Goal: Task Accomplishment & Management: Use online tool/utility

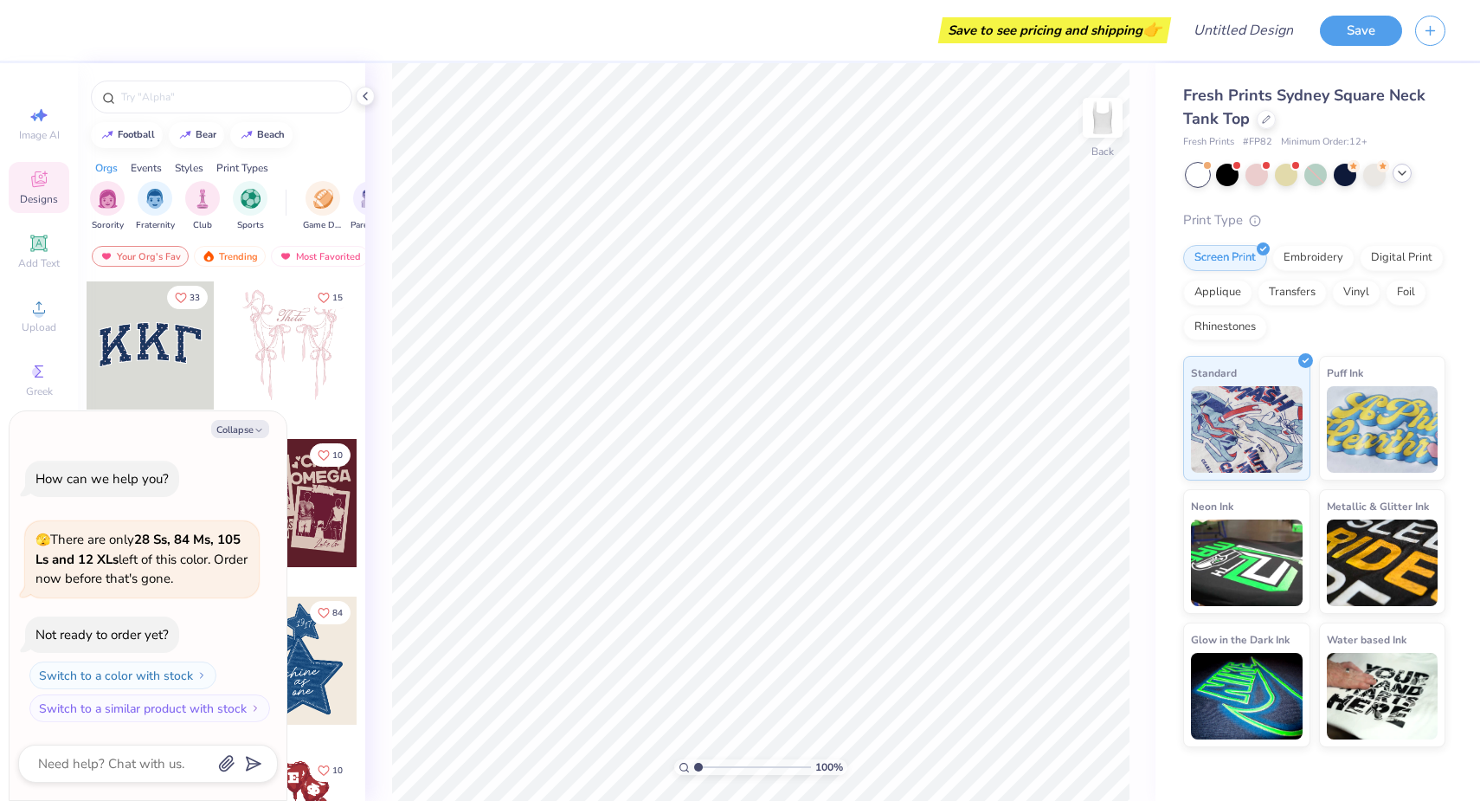
click at [1408, 172] on icon at bounding box center [1402, 173] width 14 height 14
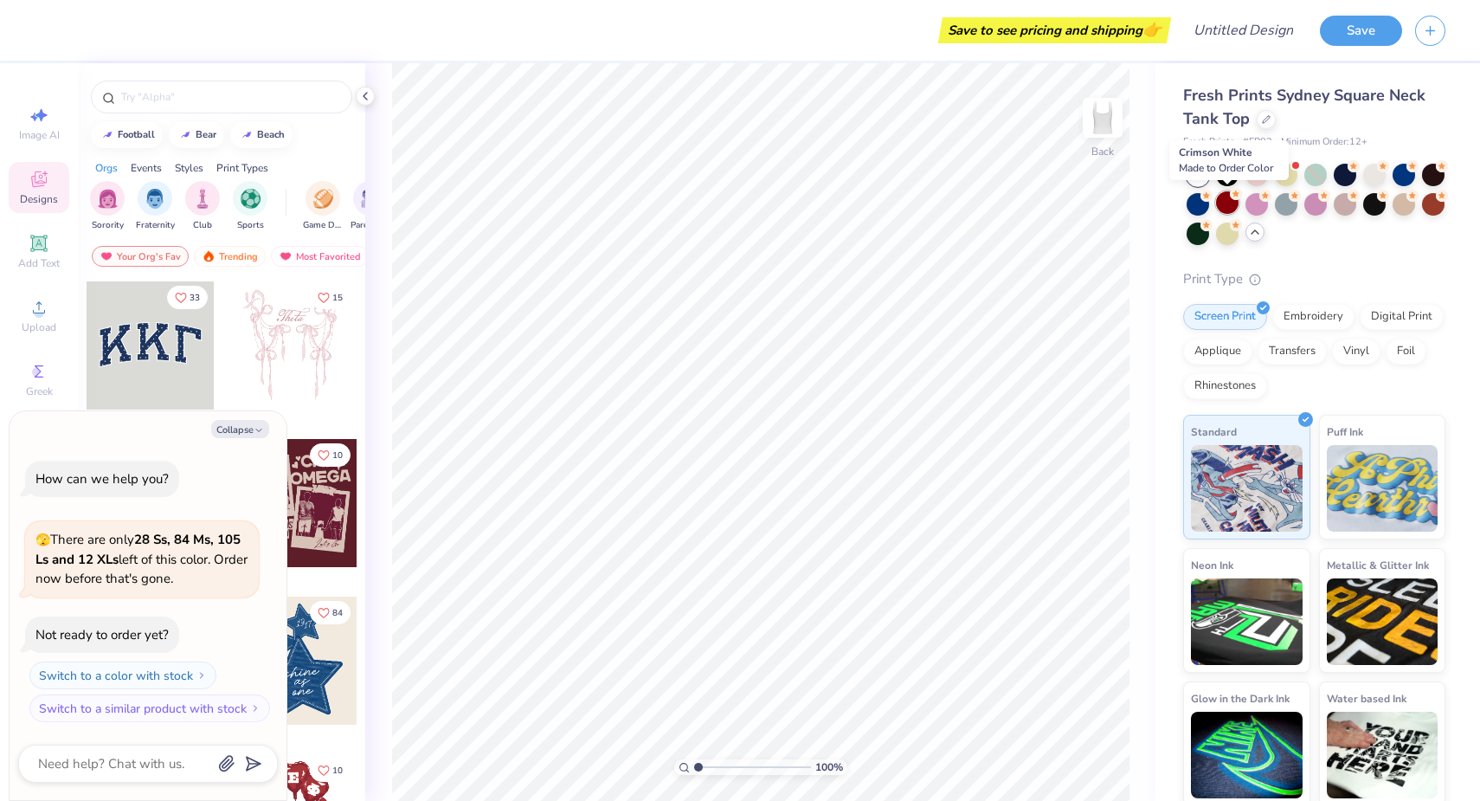
click at [1232, 206] on div at bounding box center [1227, 202] width 23 height 23
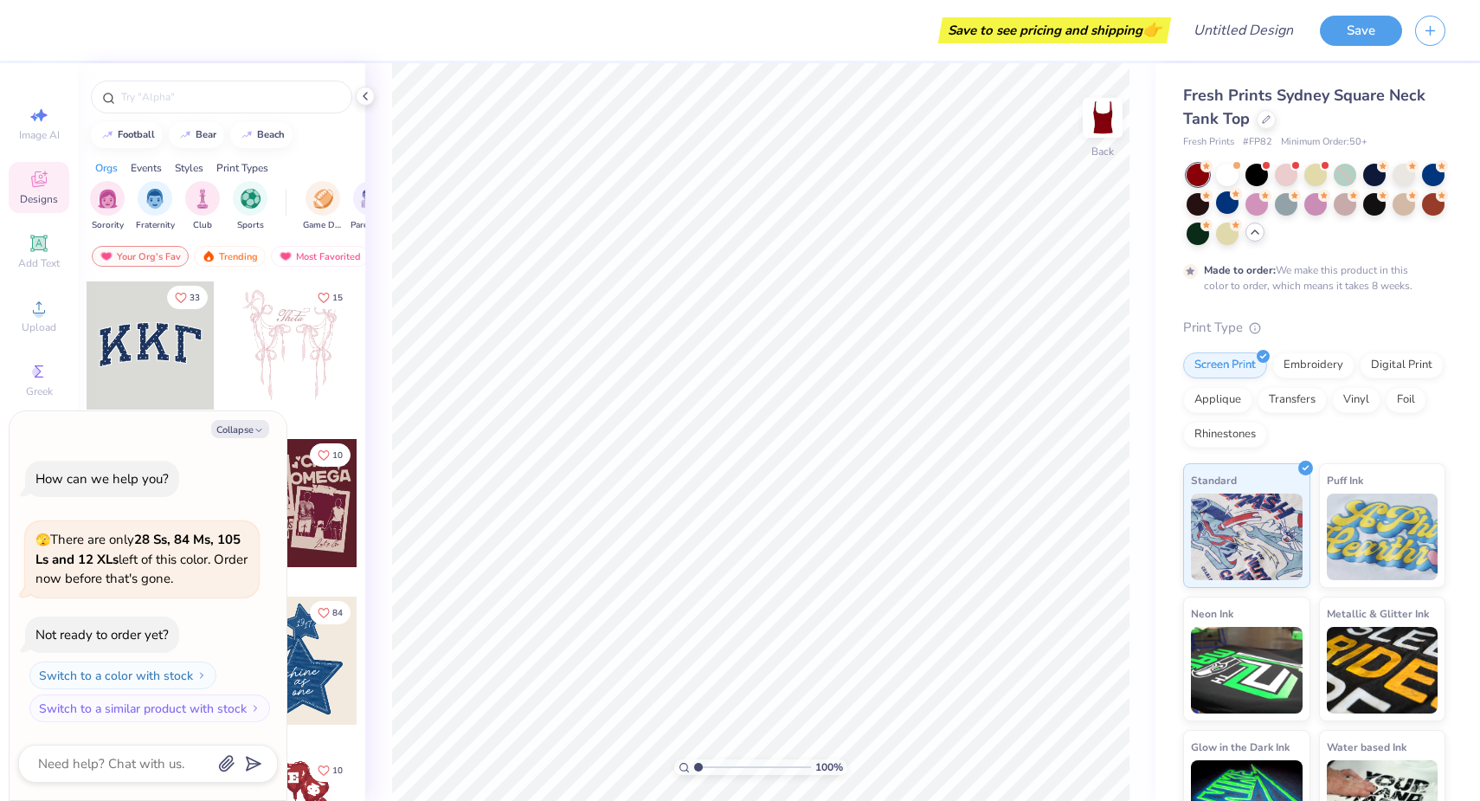
scroll to position [10, 0]
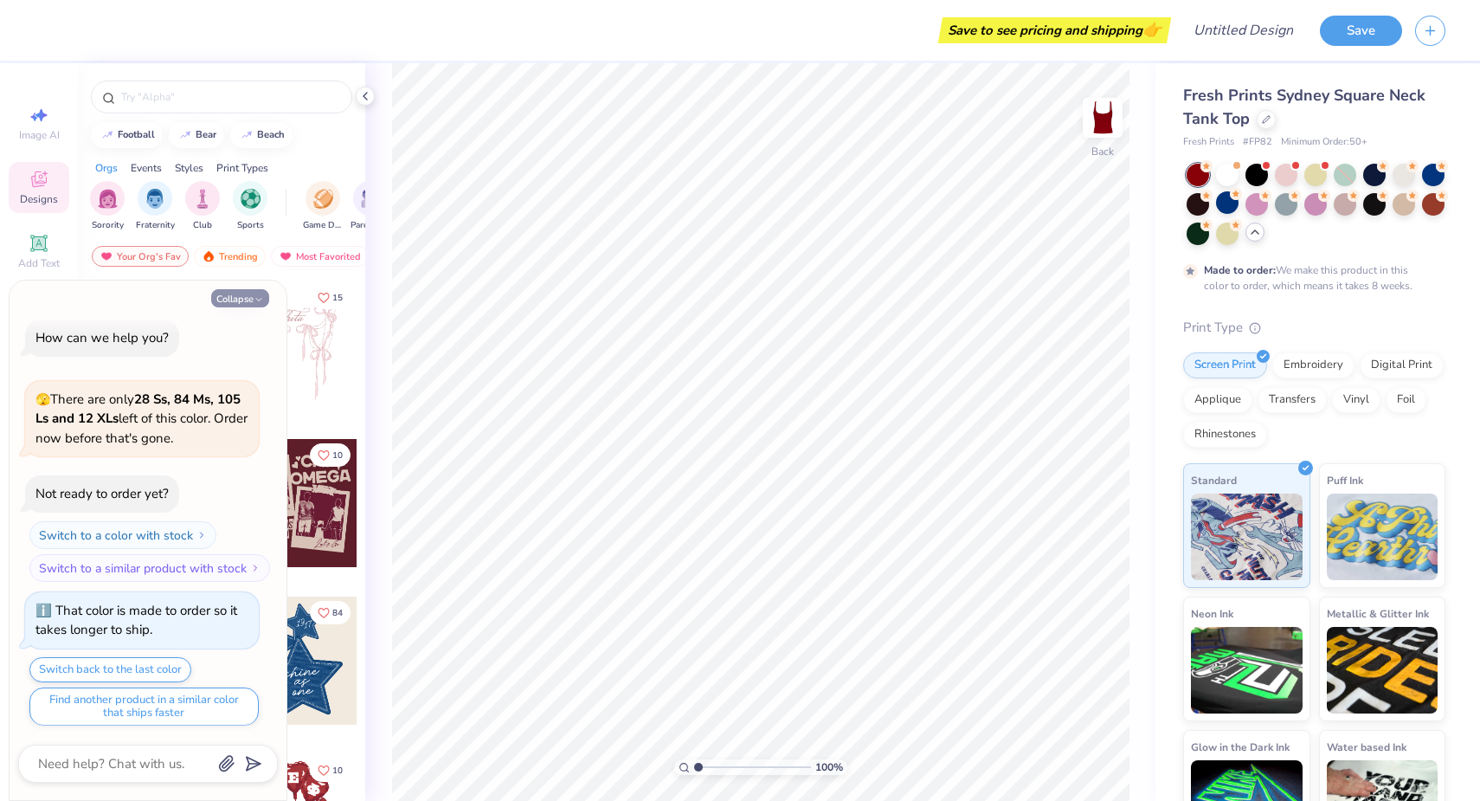
click at [229, 296] on button "Collapse" at bounding box center [240, 298] width 58 height 18
type textarea "x"
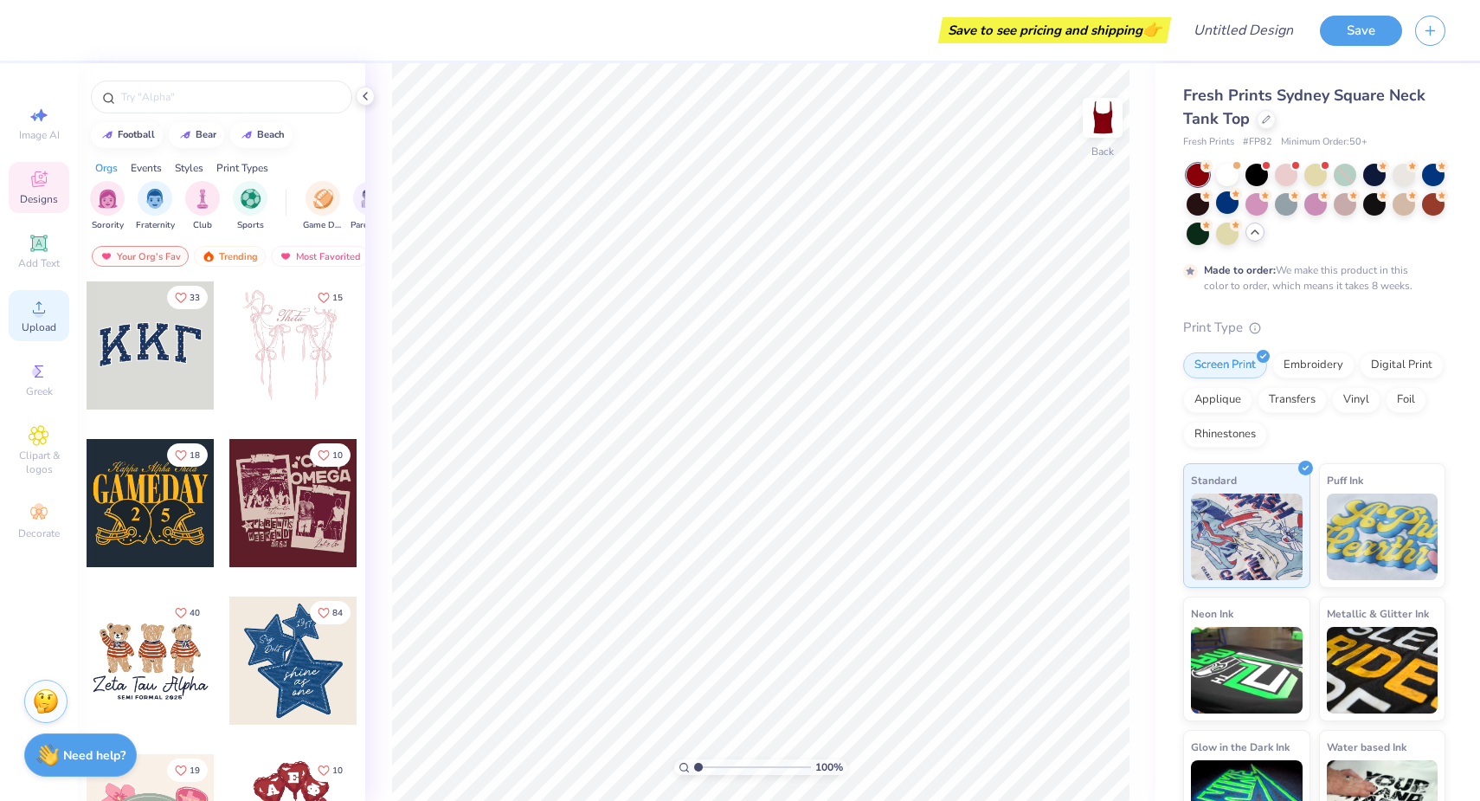
click at [37, 321] on span "Upload" at bounding box center [39, 327] width 35 height 14
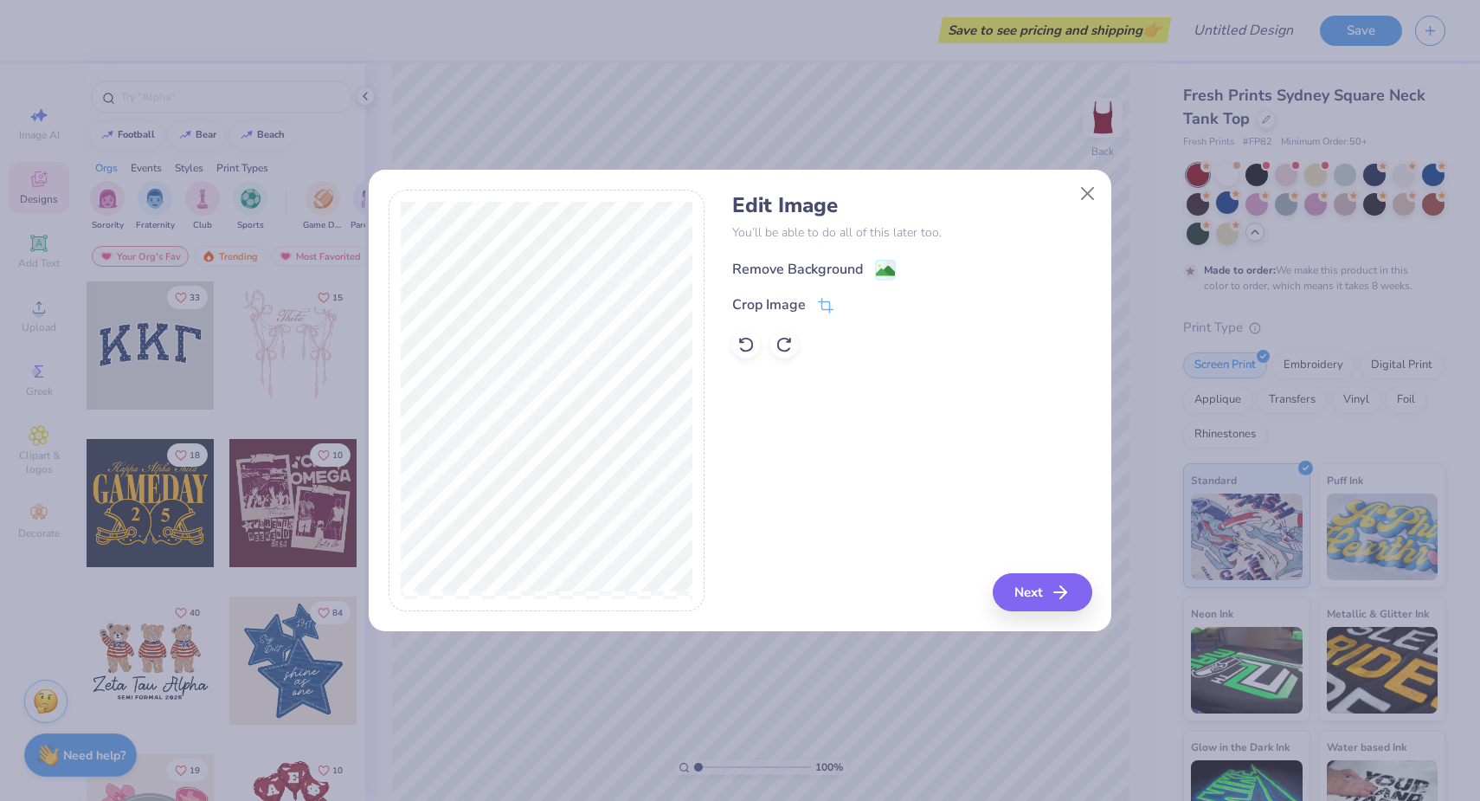
click at [787, 270] on div "Remove Background" at bounding box center [797, 269] width 131 height 21
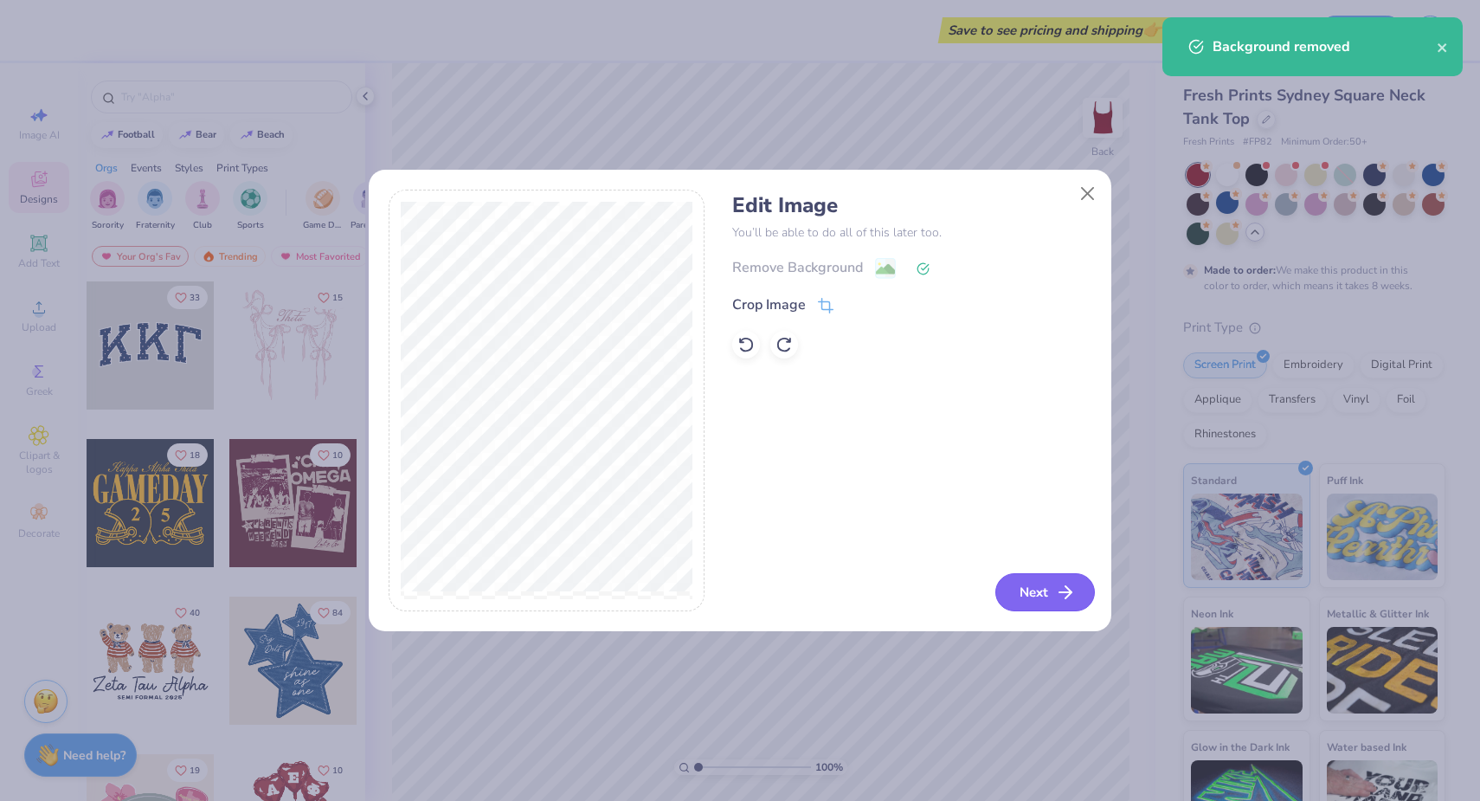
click at [1053, 588] on button "Next" at bounding box center [1046, 592] width 100 height 38
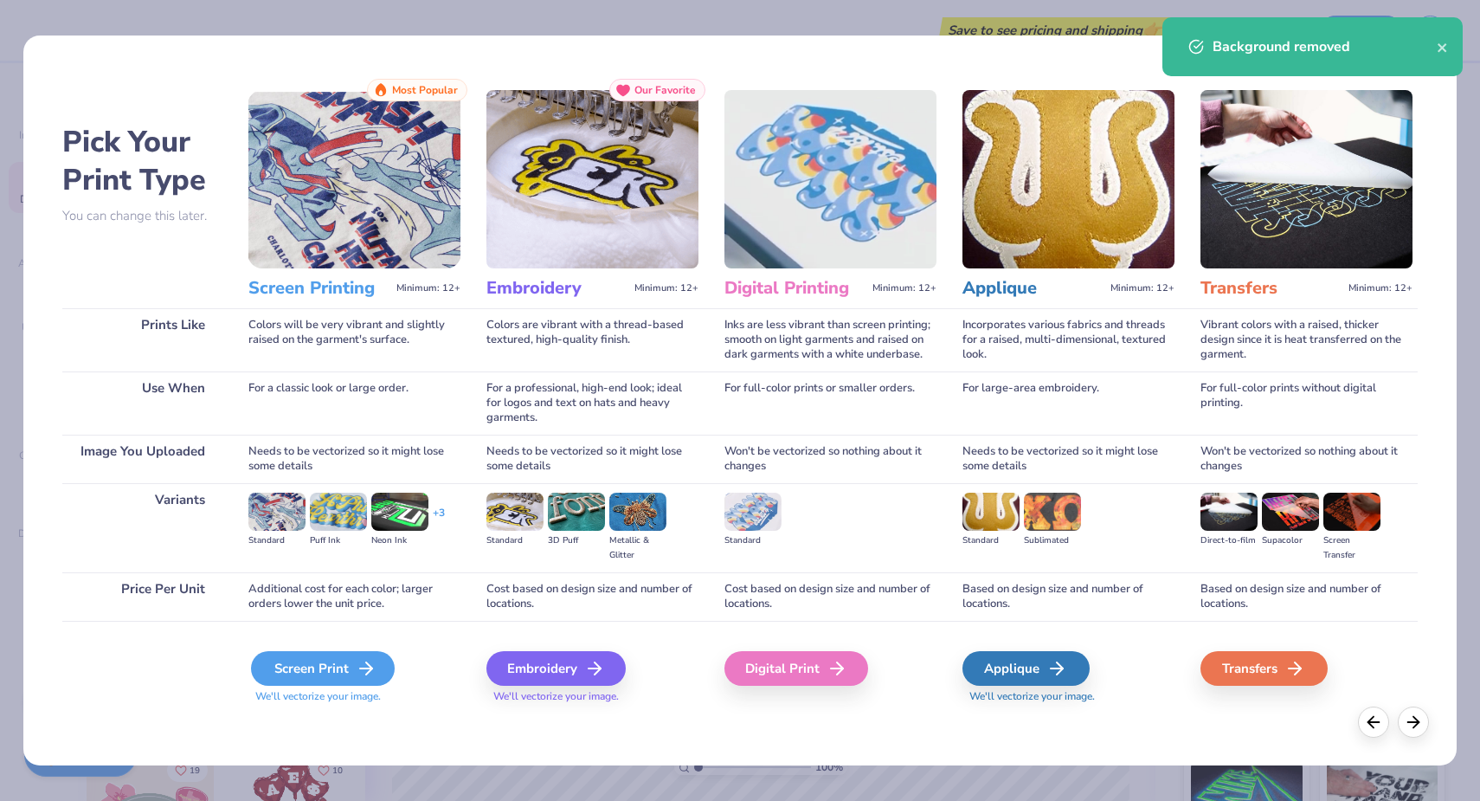
click at [370, 668] on icon at bounding box center [366, 668] width 21 height 21
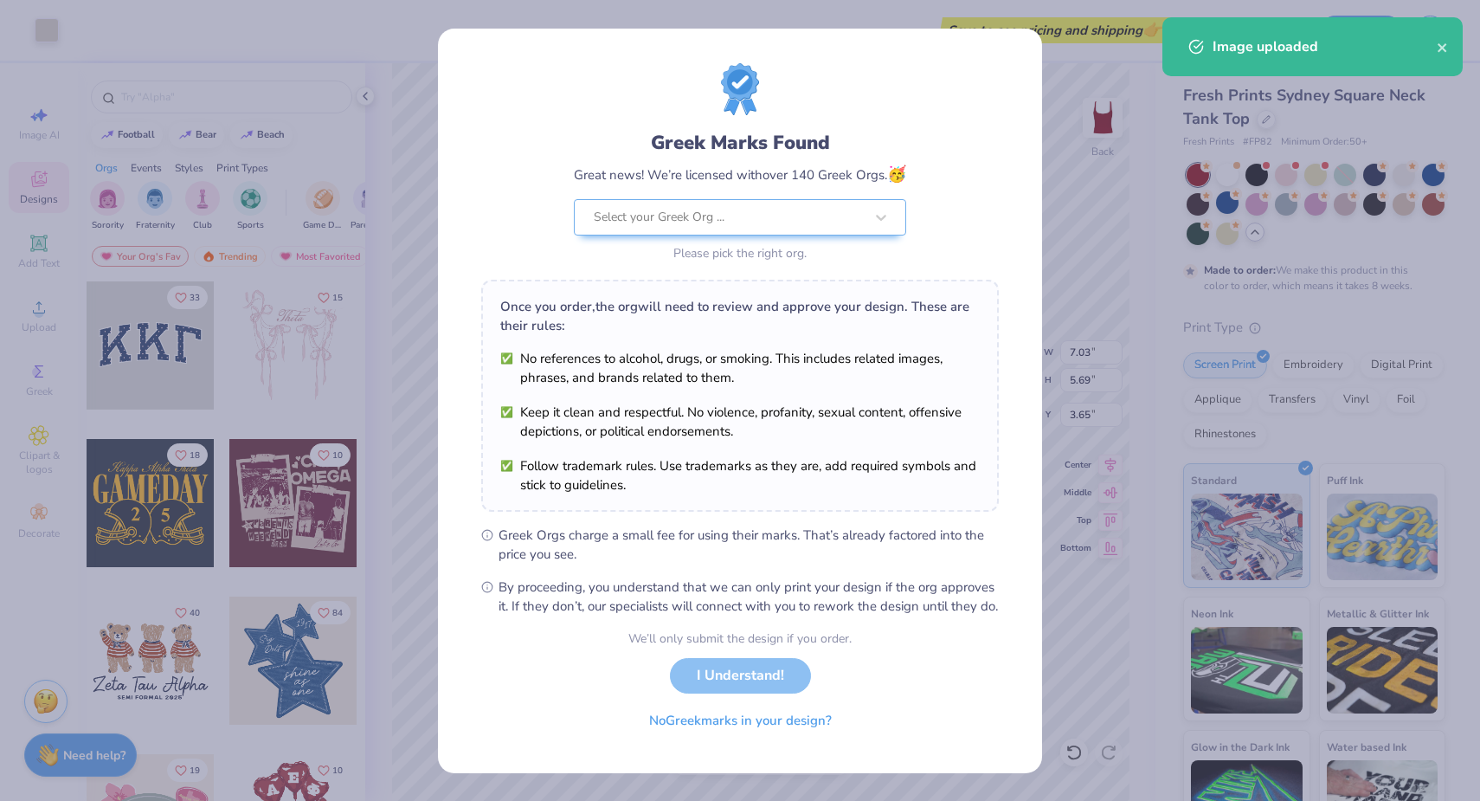
click at [743, 488] on body "Art colors Save to see pricing and shipping 👉 Design Title Save Image AI Design…" at bounding box center [740, 400] width 1480 height 801
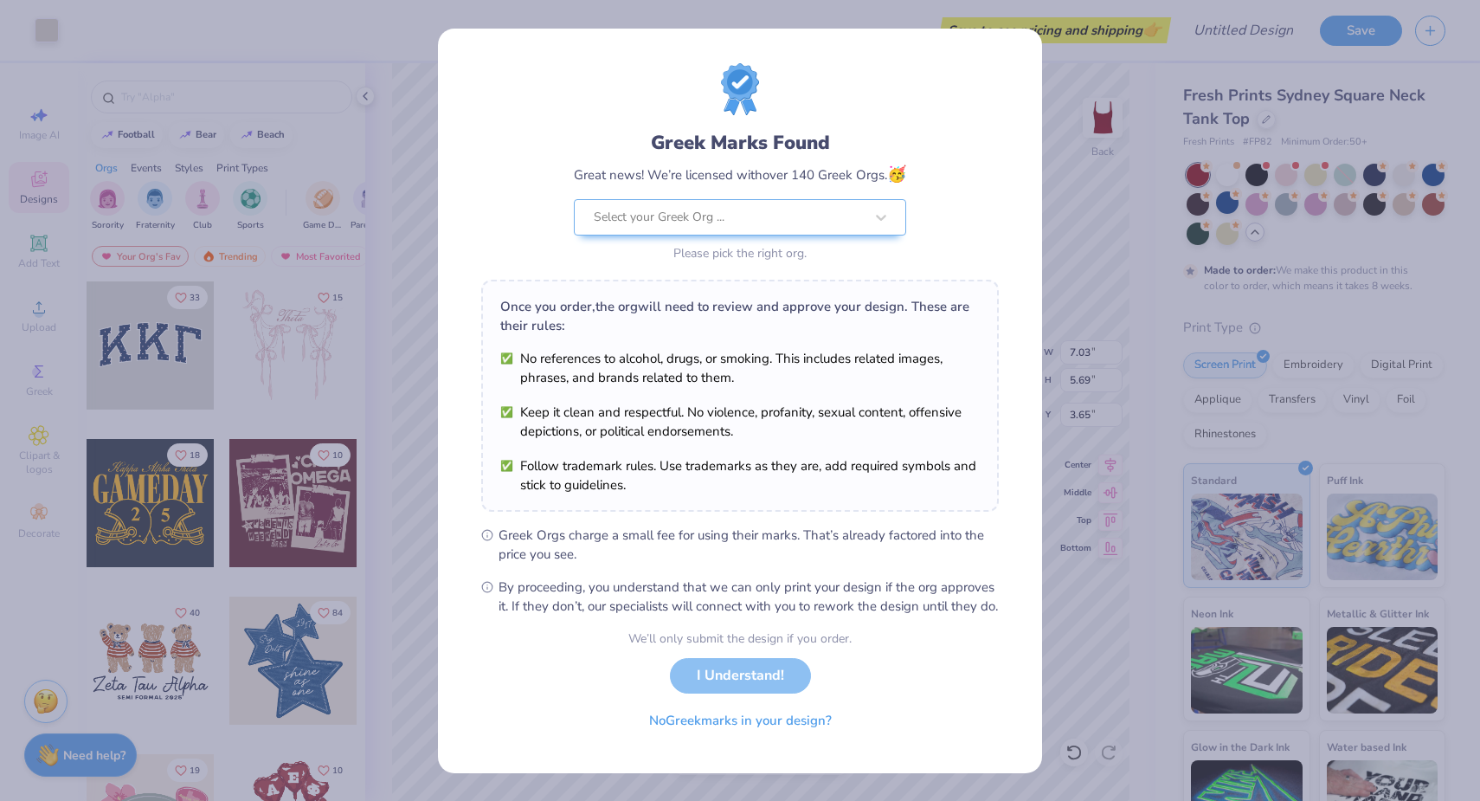
click at [741, 690] on div "We’ll only submit the design if you order. I Understand! No Greek marks in your…" at bounding box center [739, 683] width 223 height 109
click at [741, 734] on button "No Greek marks in your design?" at bounding box center [741, 716] width 212 height 35
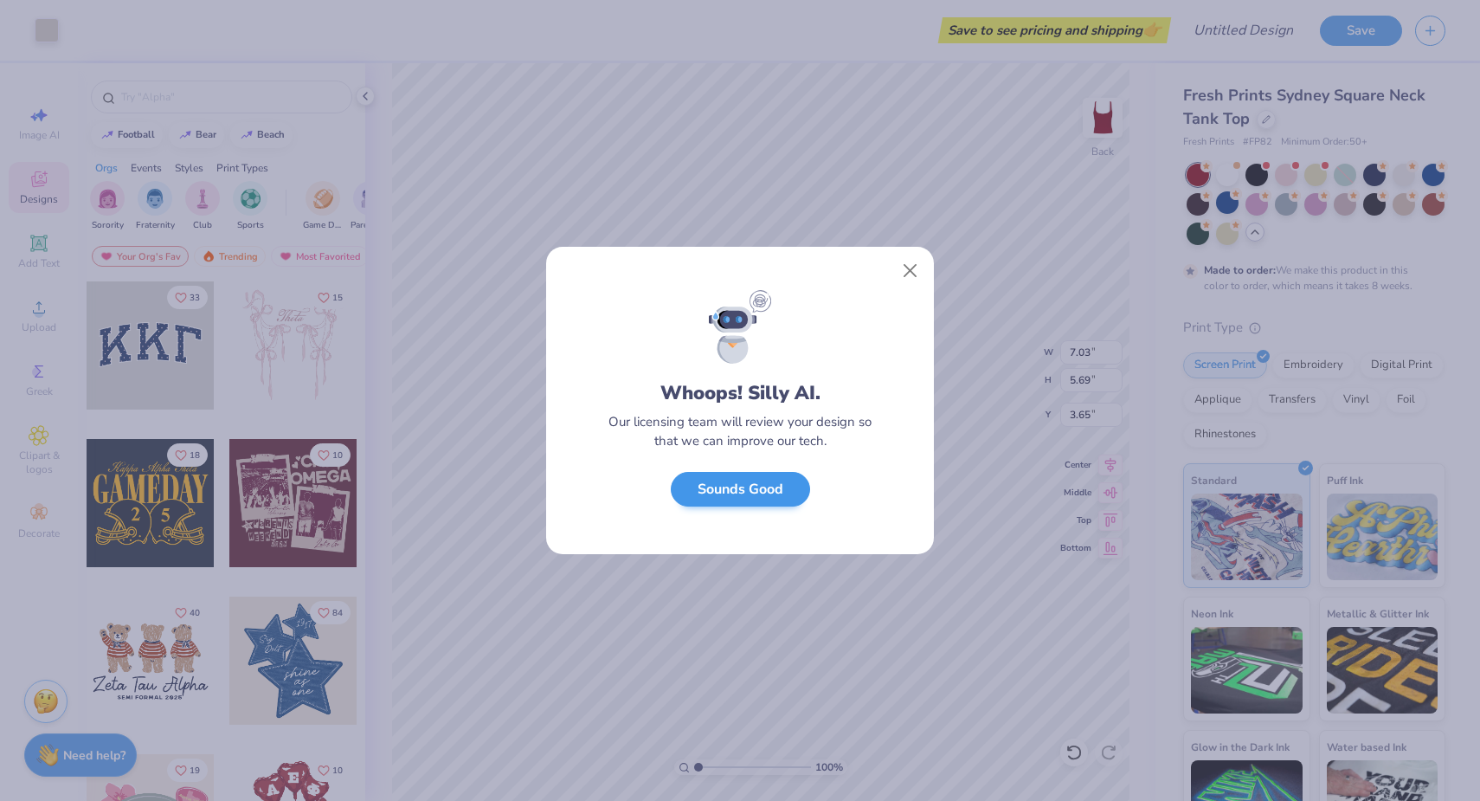
click at [763, 491] on button "Sounds Good" at bounding box center [740, 489] width 139 height 35
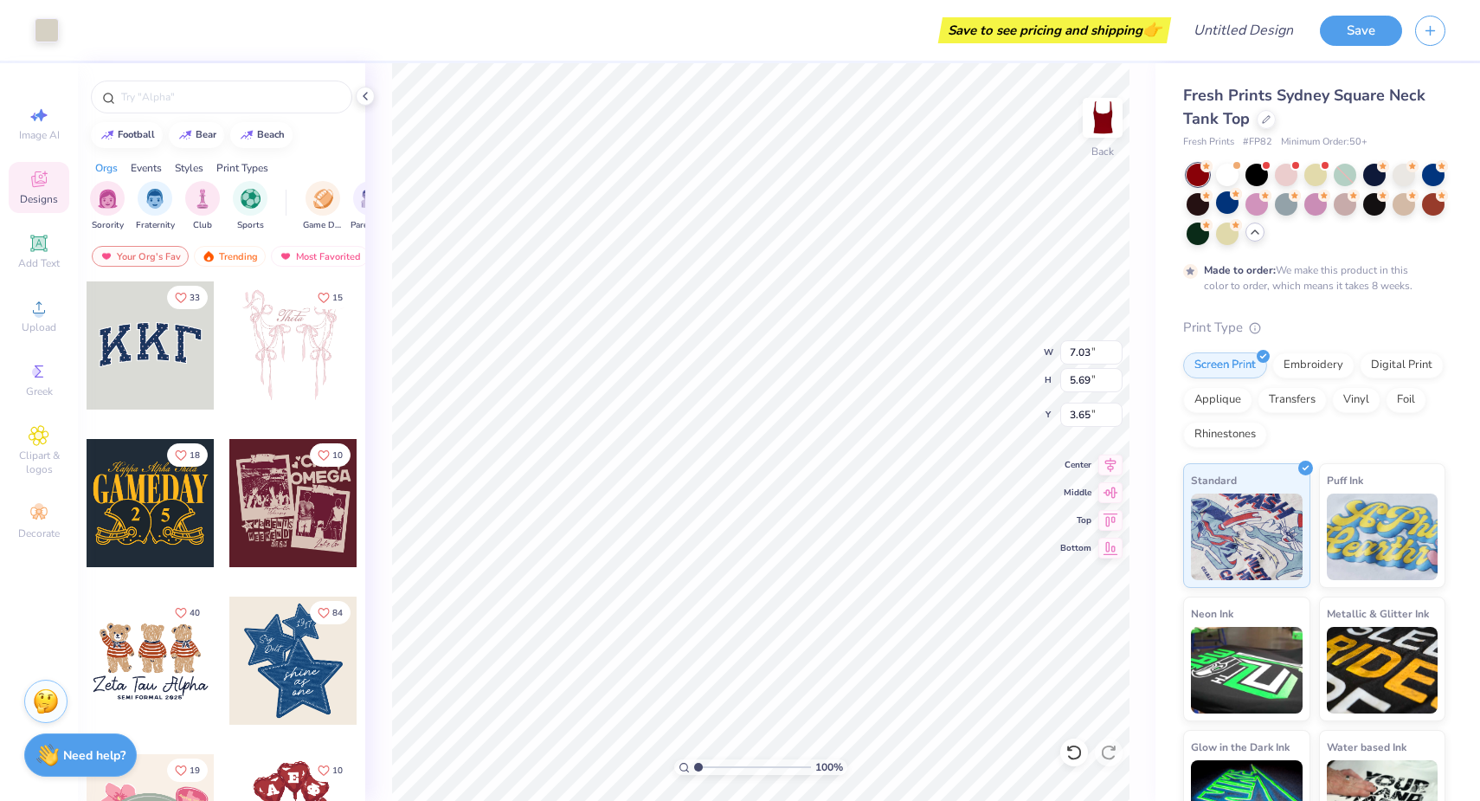
type input "2.59"
type input "3.00"
click at [48, 259] on span "Add Text" at bounding box center [39, 263] width 42 height 14
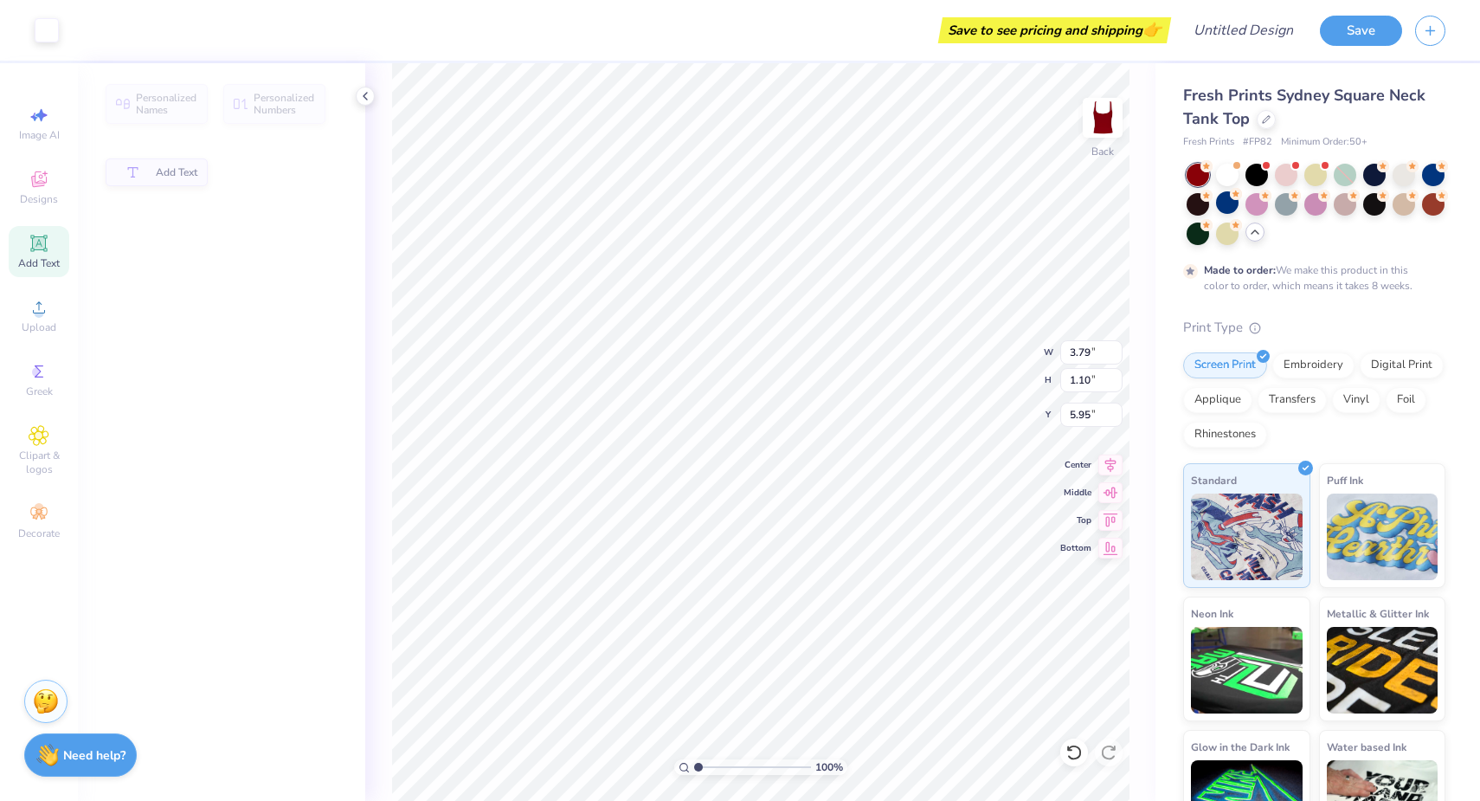
type input "3.79"
type input "1.10"
type input "5.95"
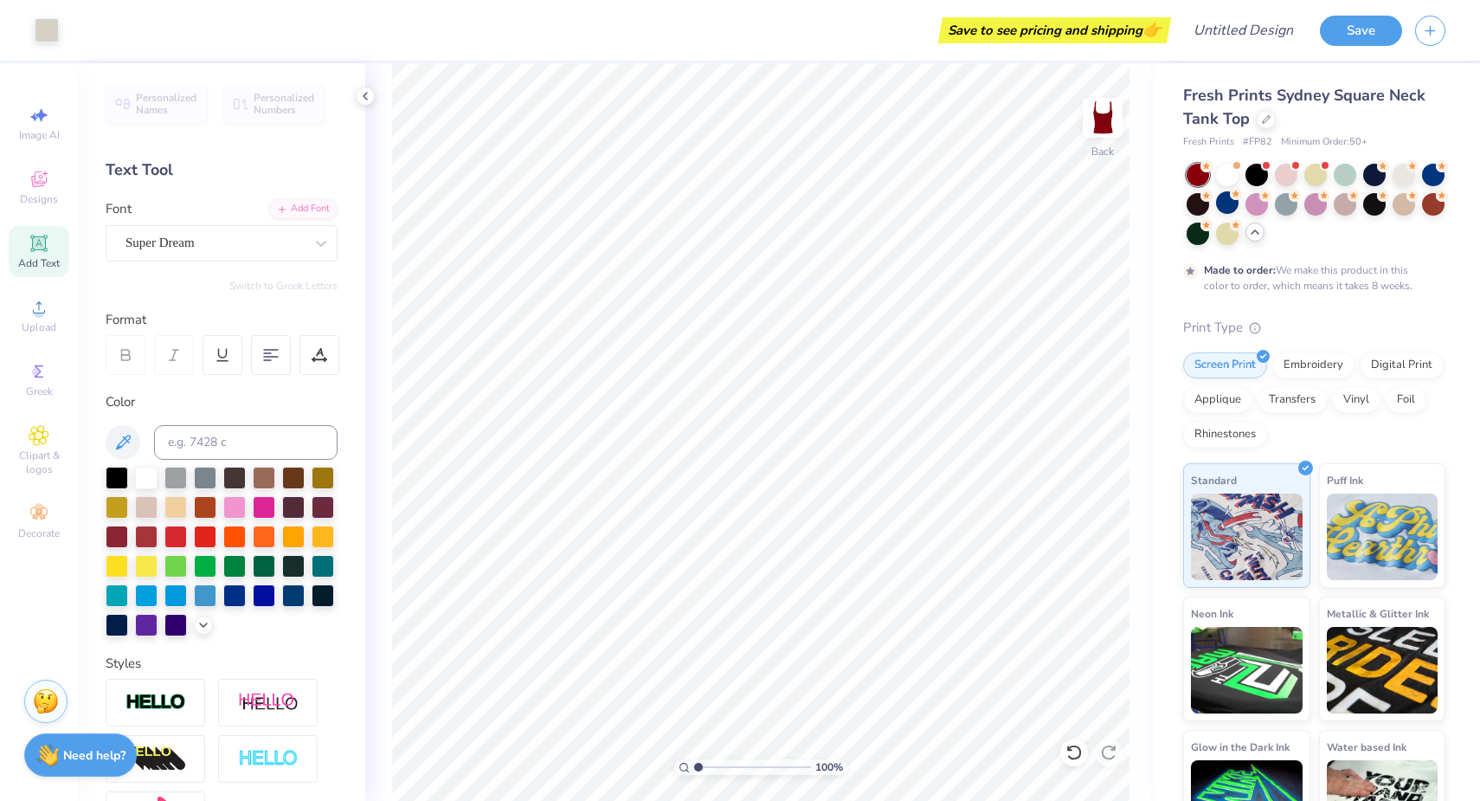
click at [42, 251] on icon at bounding box center [39, 243] width 21 height 21
type textarea "enjoy"
click at [155, 240] on span "Super Dream" at bounding box center [160, 243] width 69 height 20
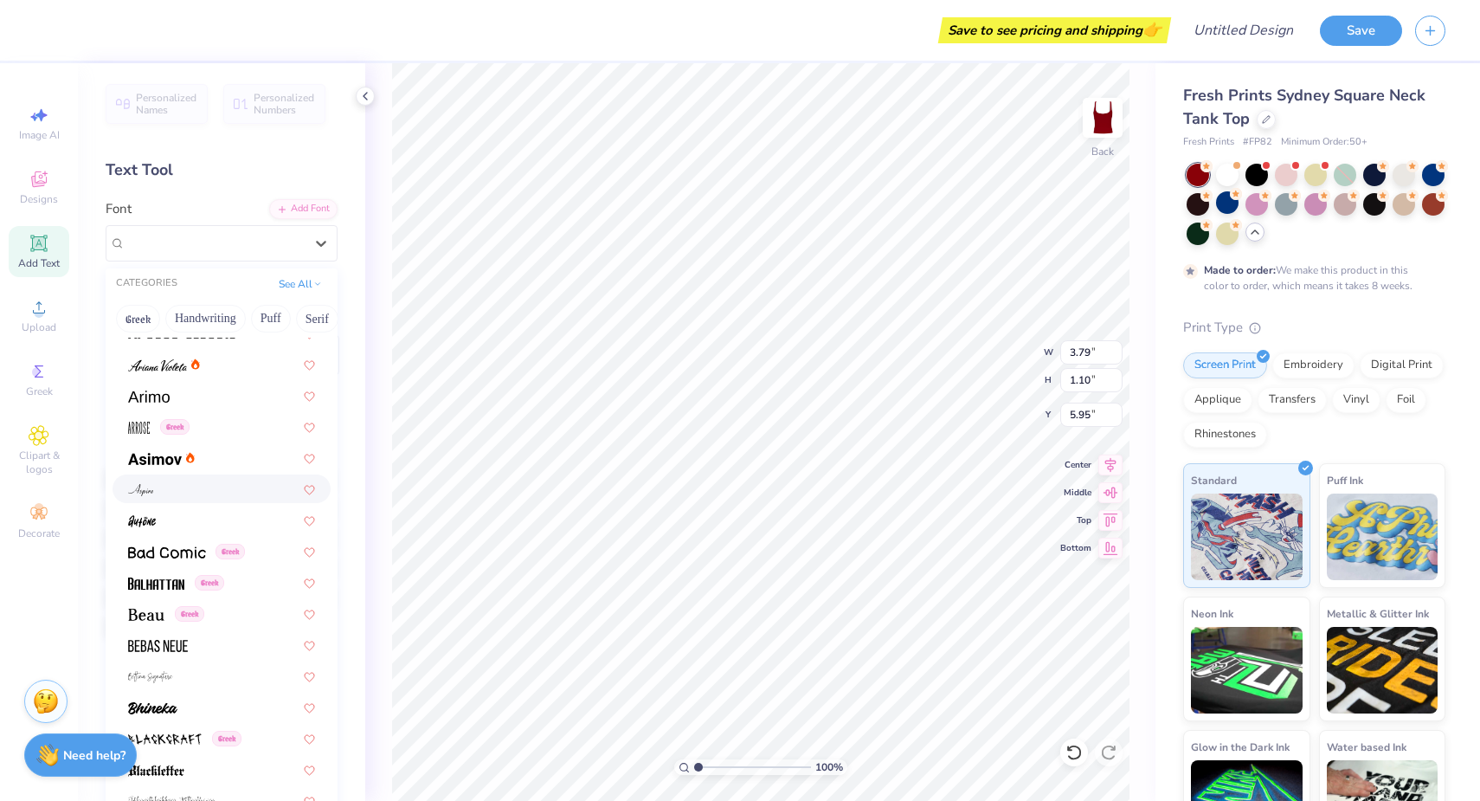
scroll to position [549, 0]
click at [154, 477] on div at bounding box center [222, 485] width 218 height 29
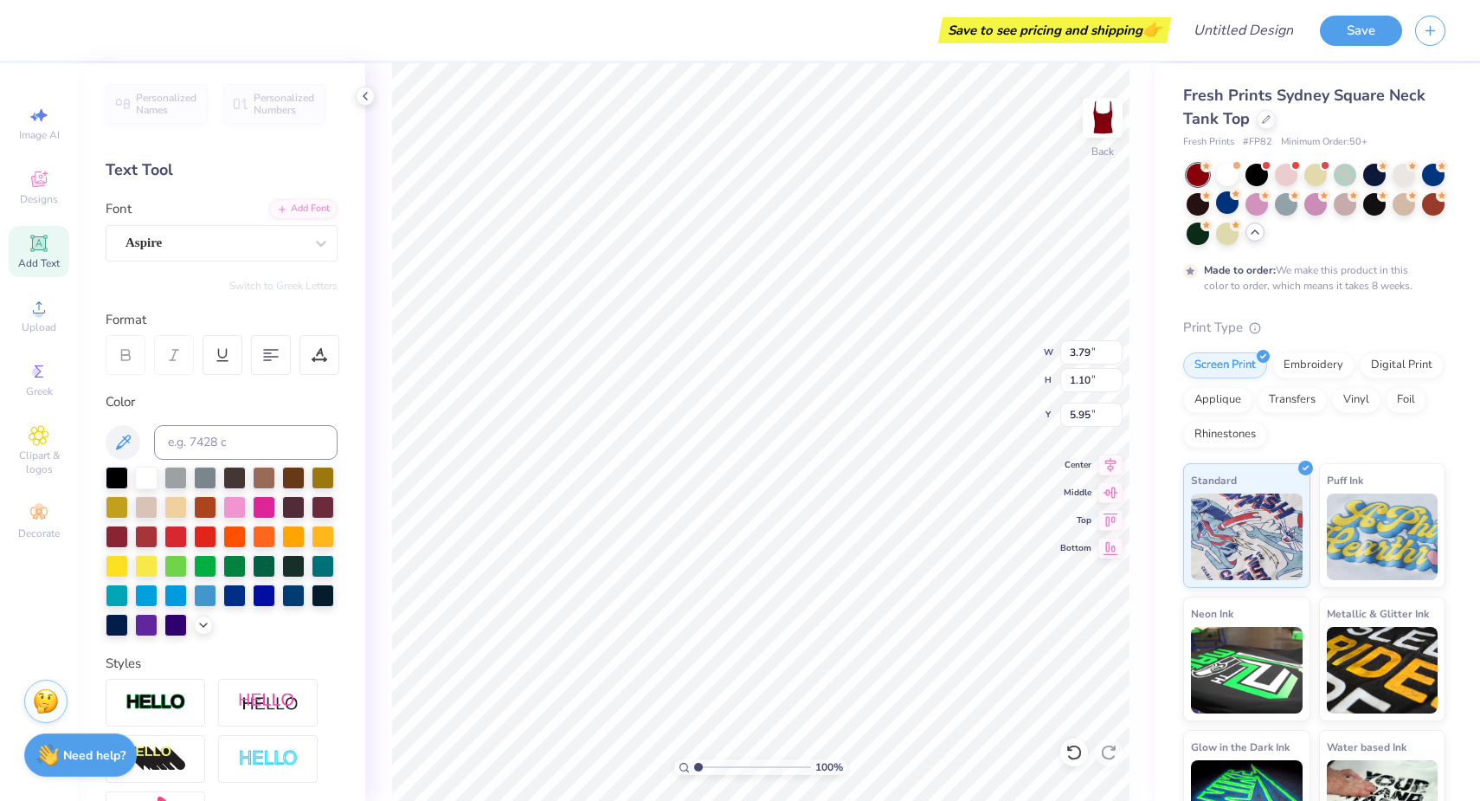
type input "7.03"
type input "5.69"
type input "2.66"
type input "4.62"
click at [1067, 744] on icon at bounding box center [1074, 752] width 17 height 17
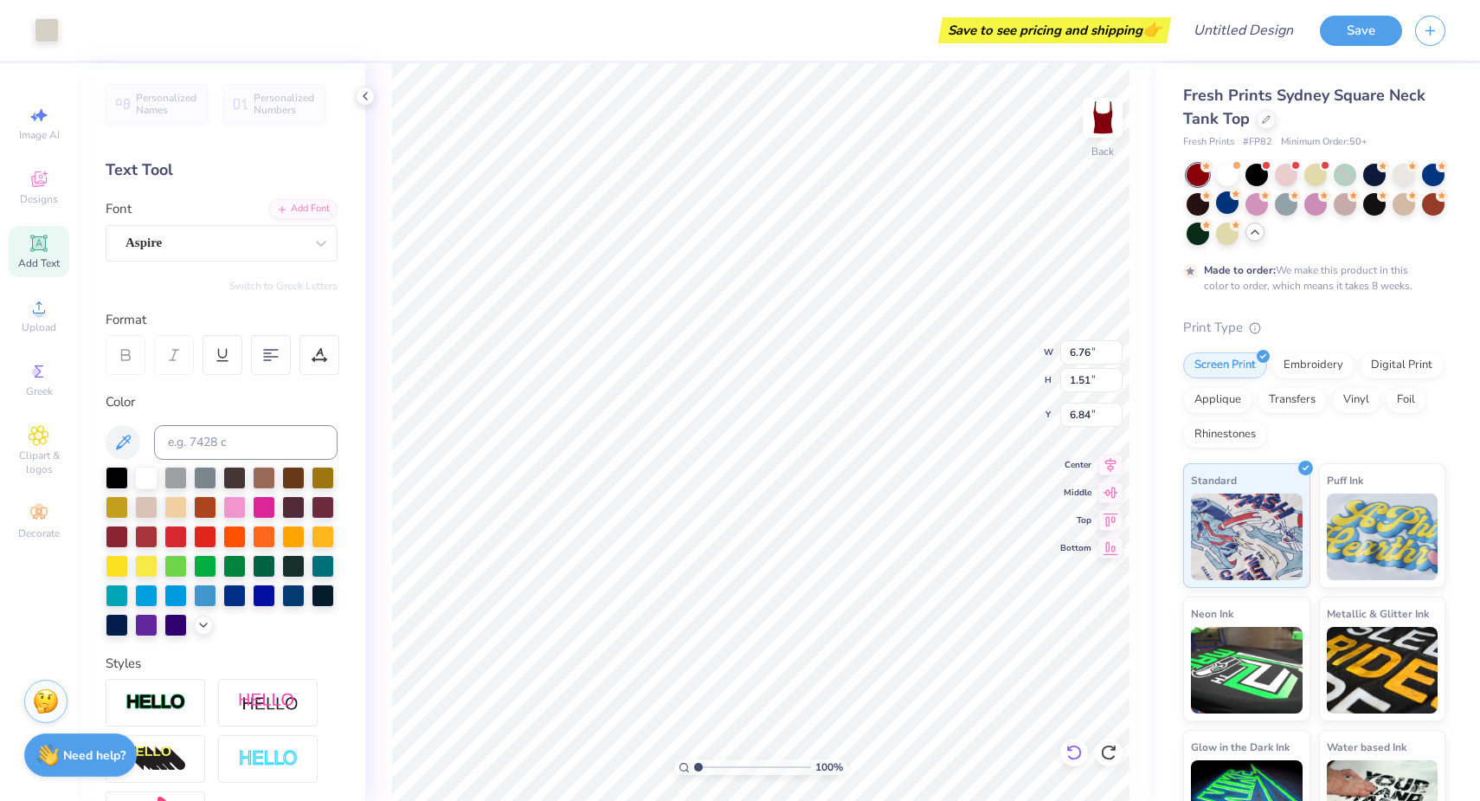
type input "3.63"
type input "2.26"
type input "2.66"
type input "1.94"
type textarea "enjoy."
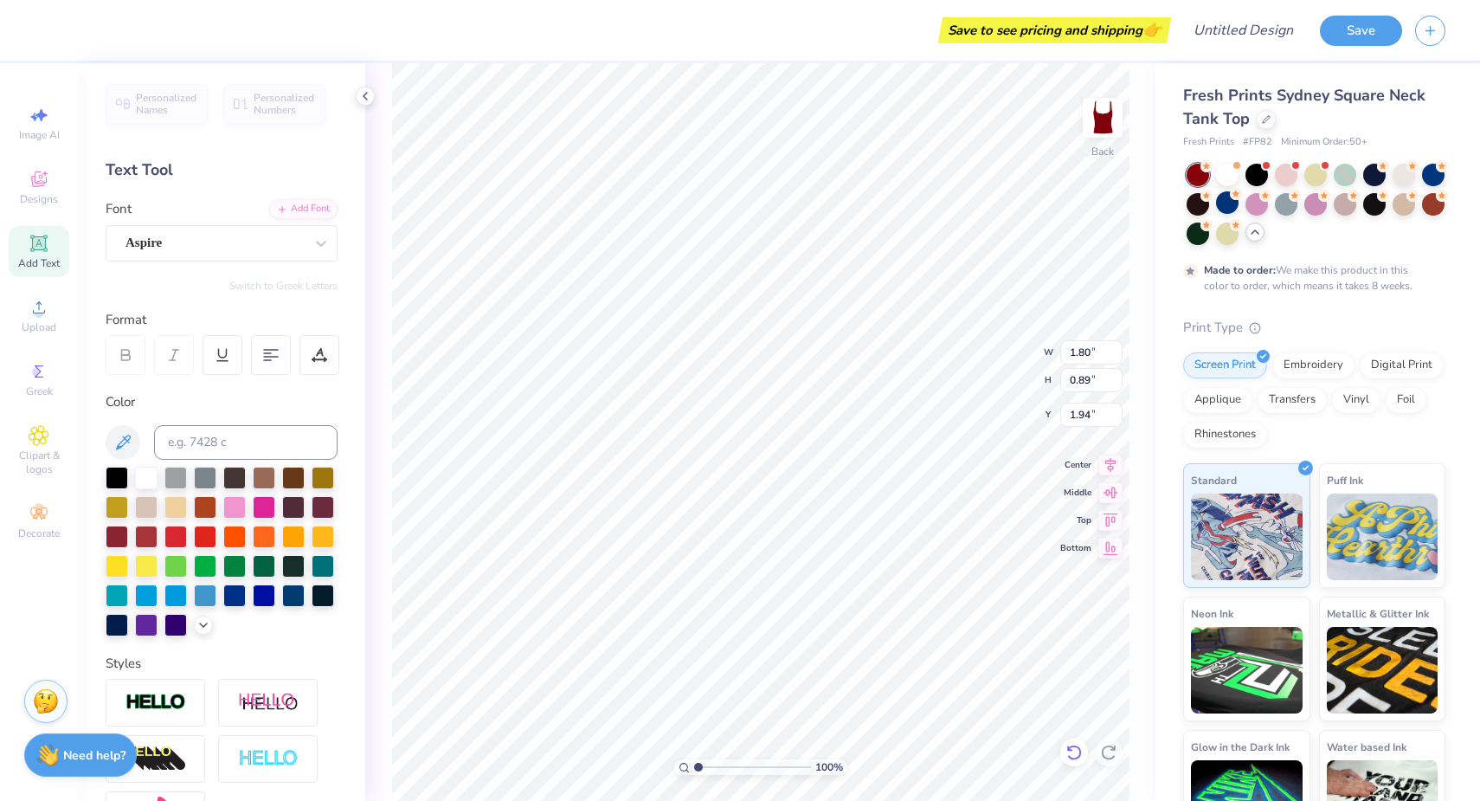
scroll to position [0, 1]
type textarea "Enjoy."
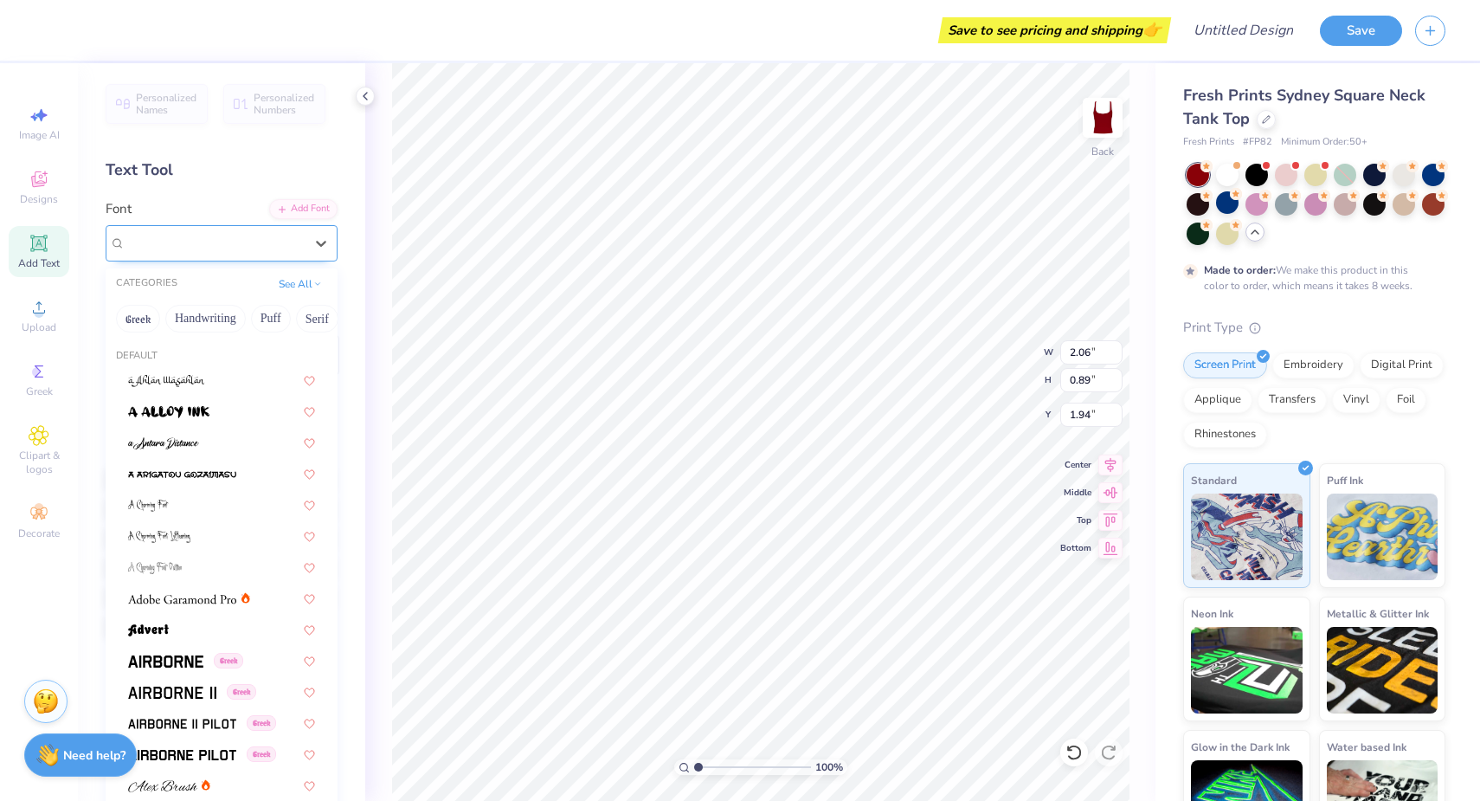
click at [274, 240] on div "Aspire" at bounding box center [215, 242] width 182 height 27
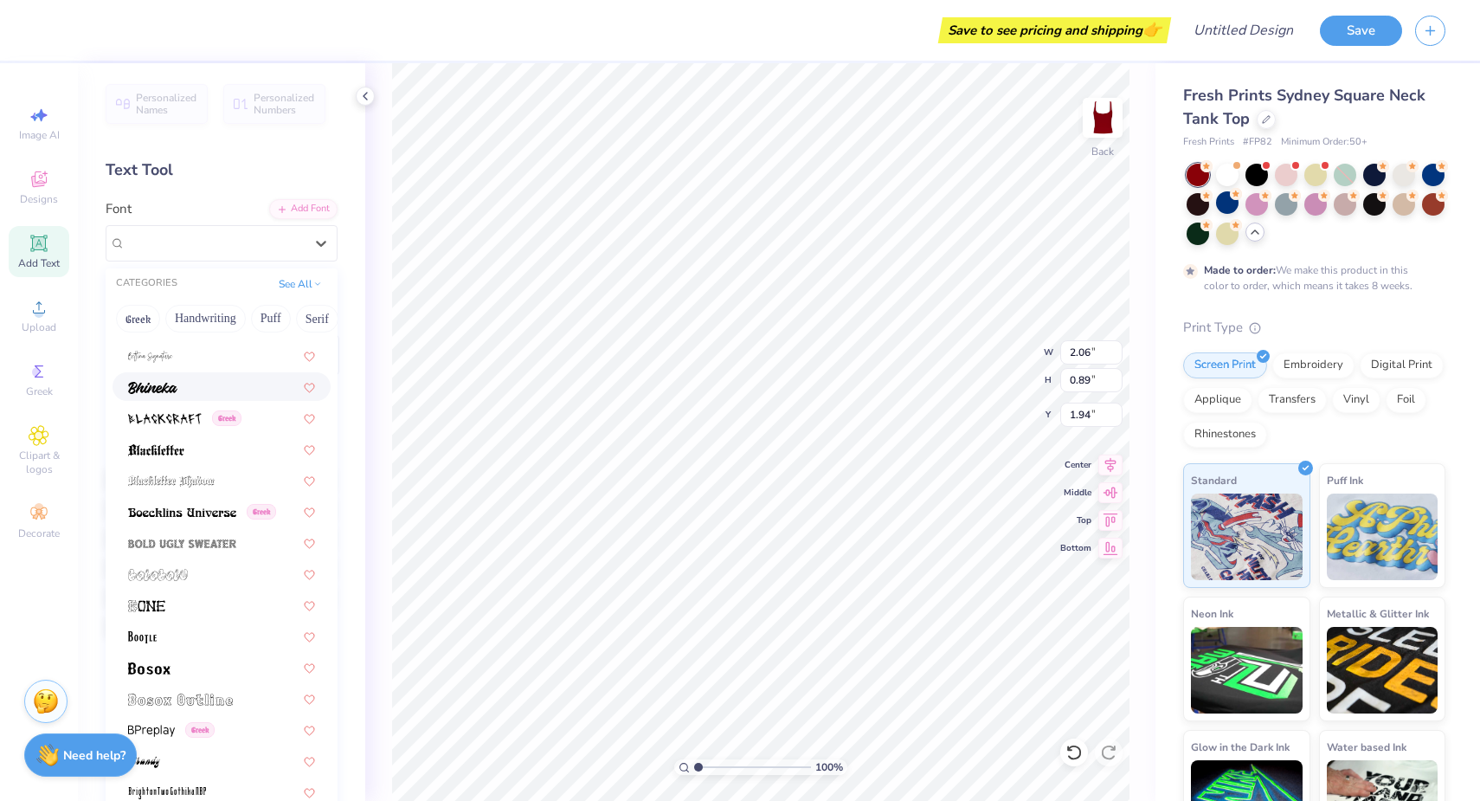
scroll to position [843, 0]
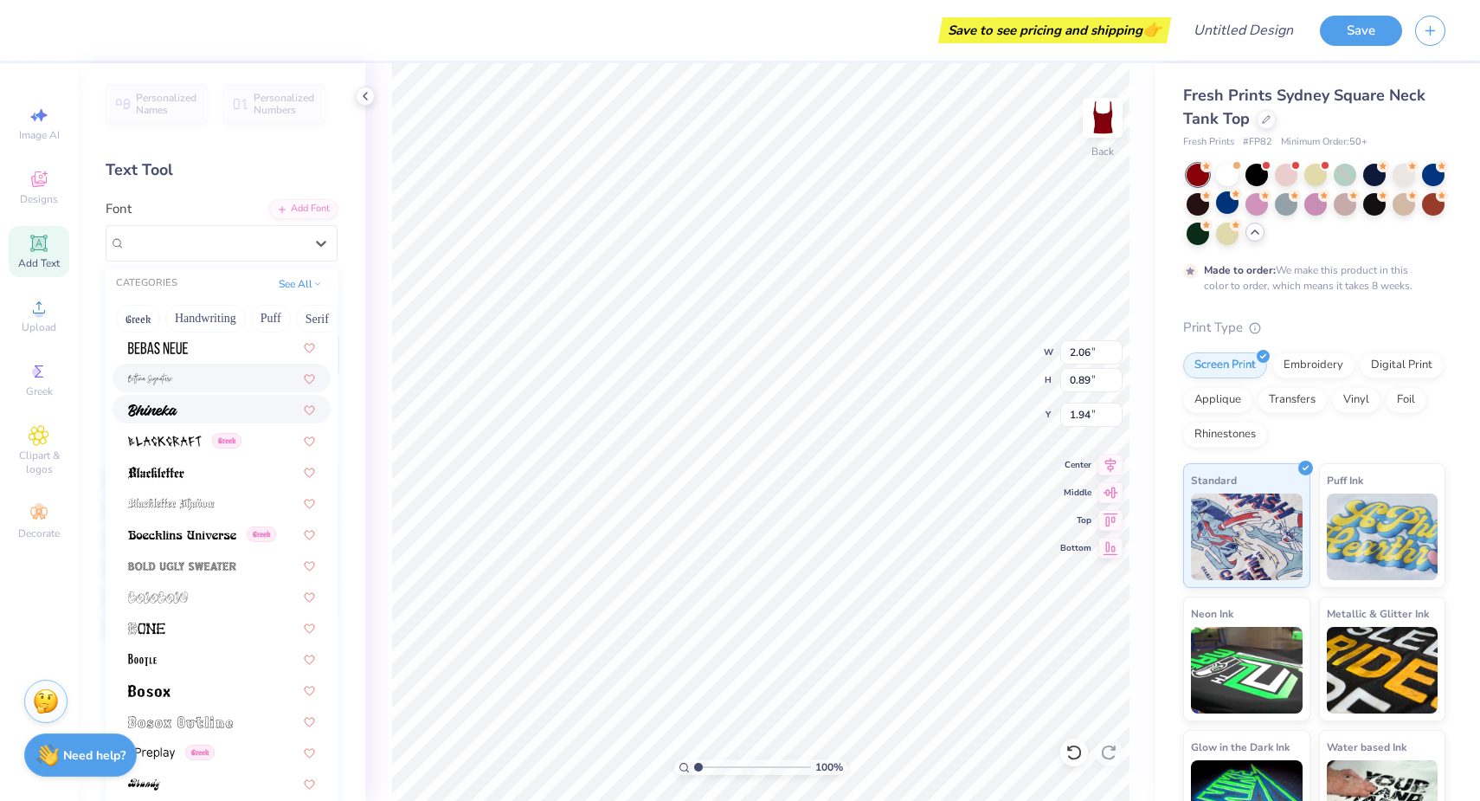
click at [195, 371] on div at bounding box center [221, 378] width 187 height 18
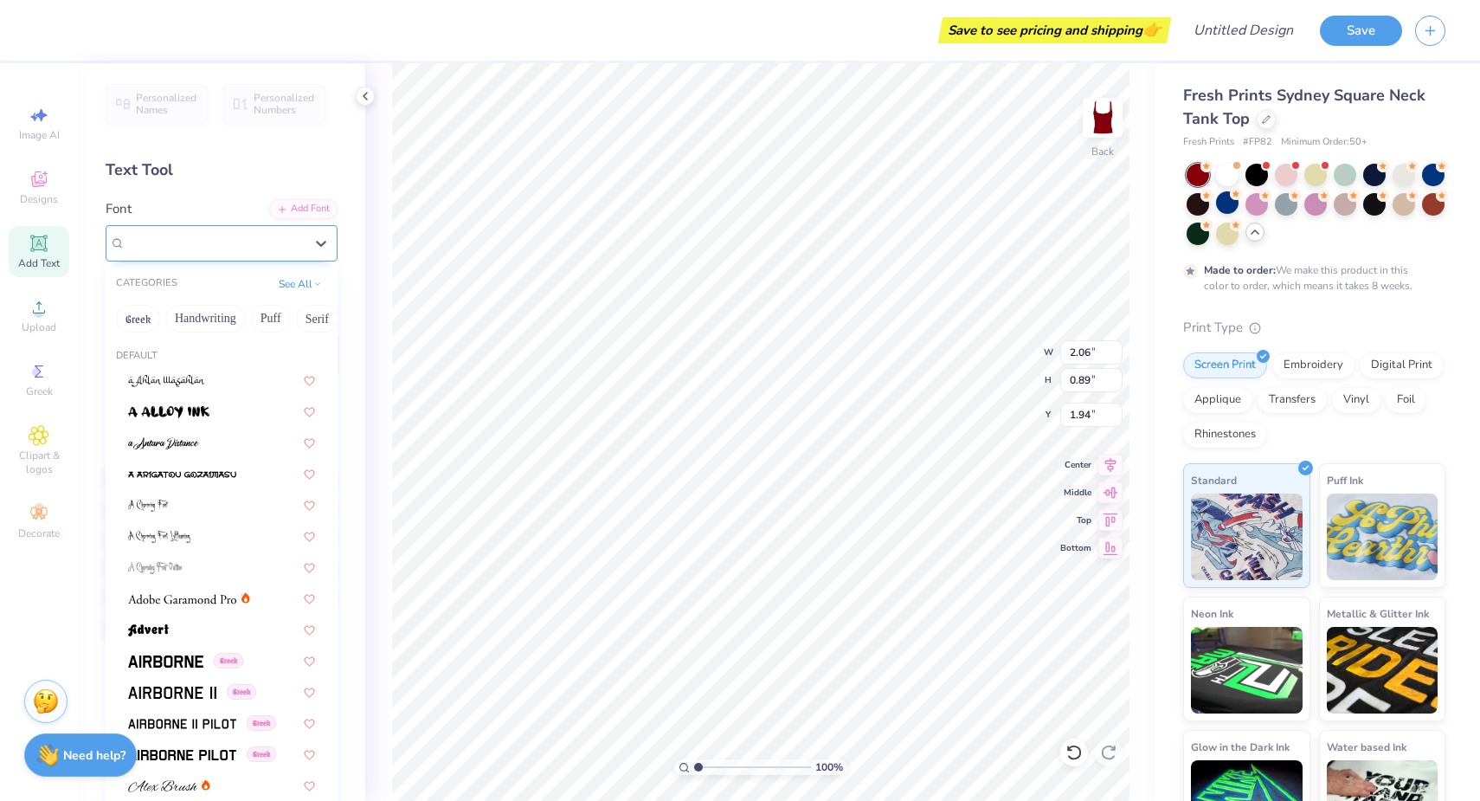
click at [247, 236] on span "[PERSON_NAME] Signature" at bounding box center [204, 243] width 156 height 20
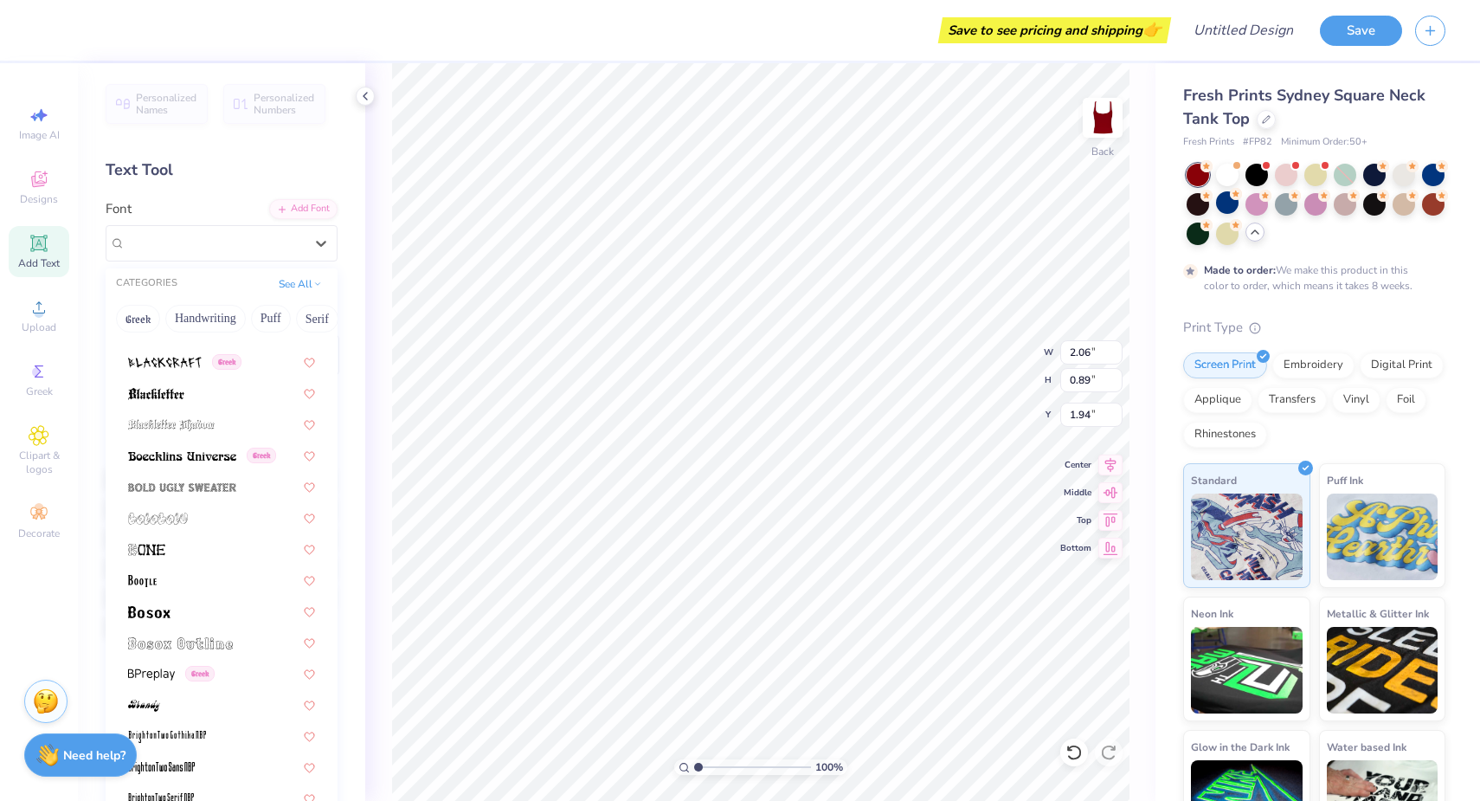
scroll to position [1021, 0]
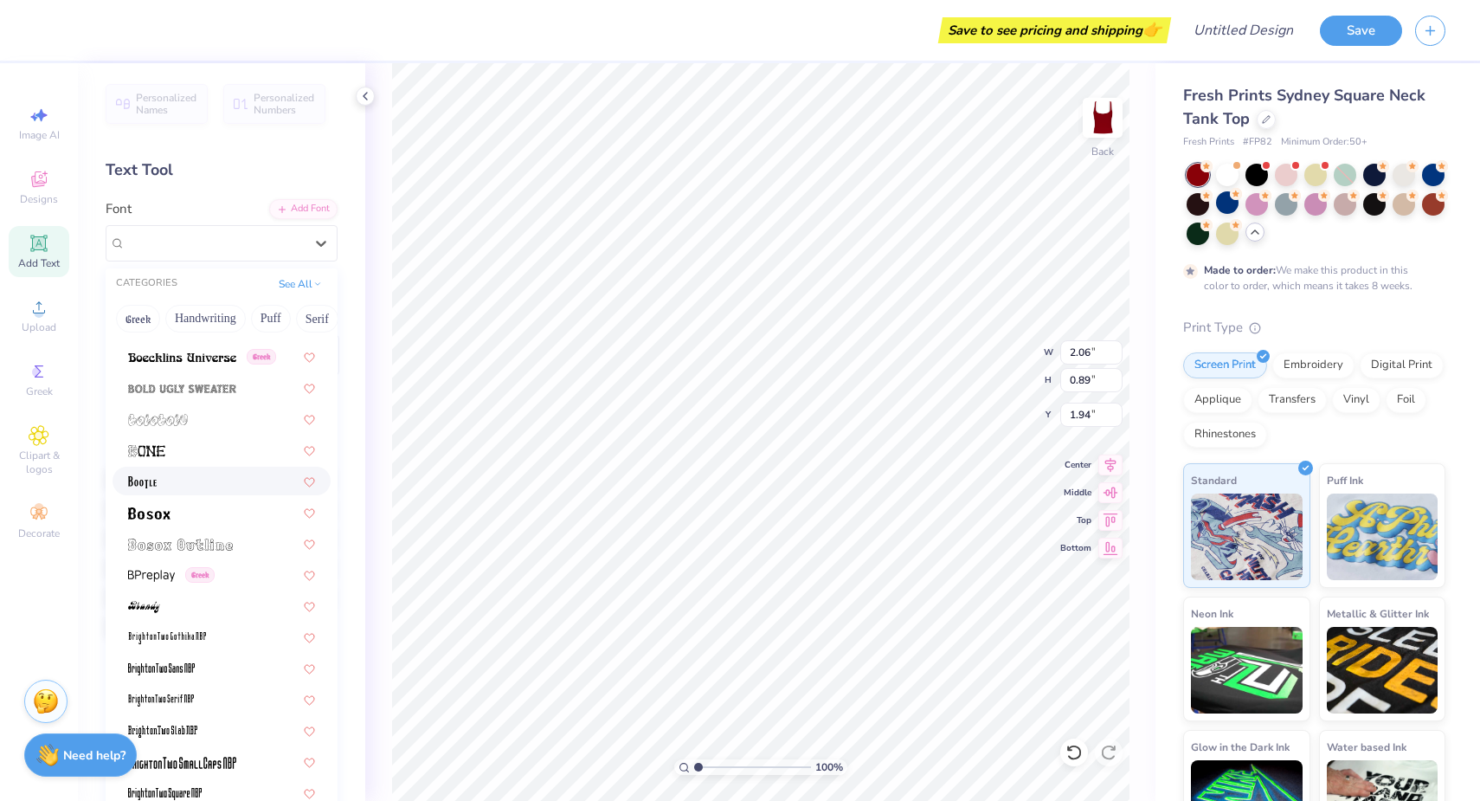
click at [186, 484] on div at bounding box center [221, 481] width 187 height 18
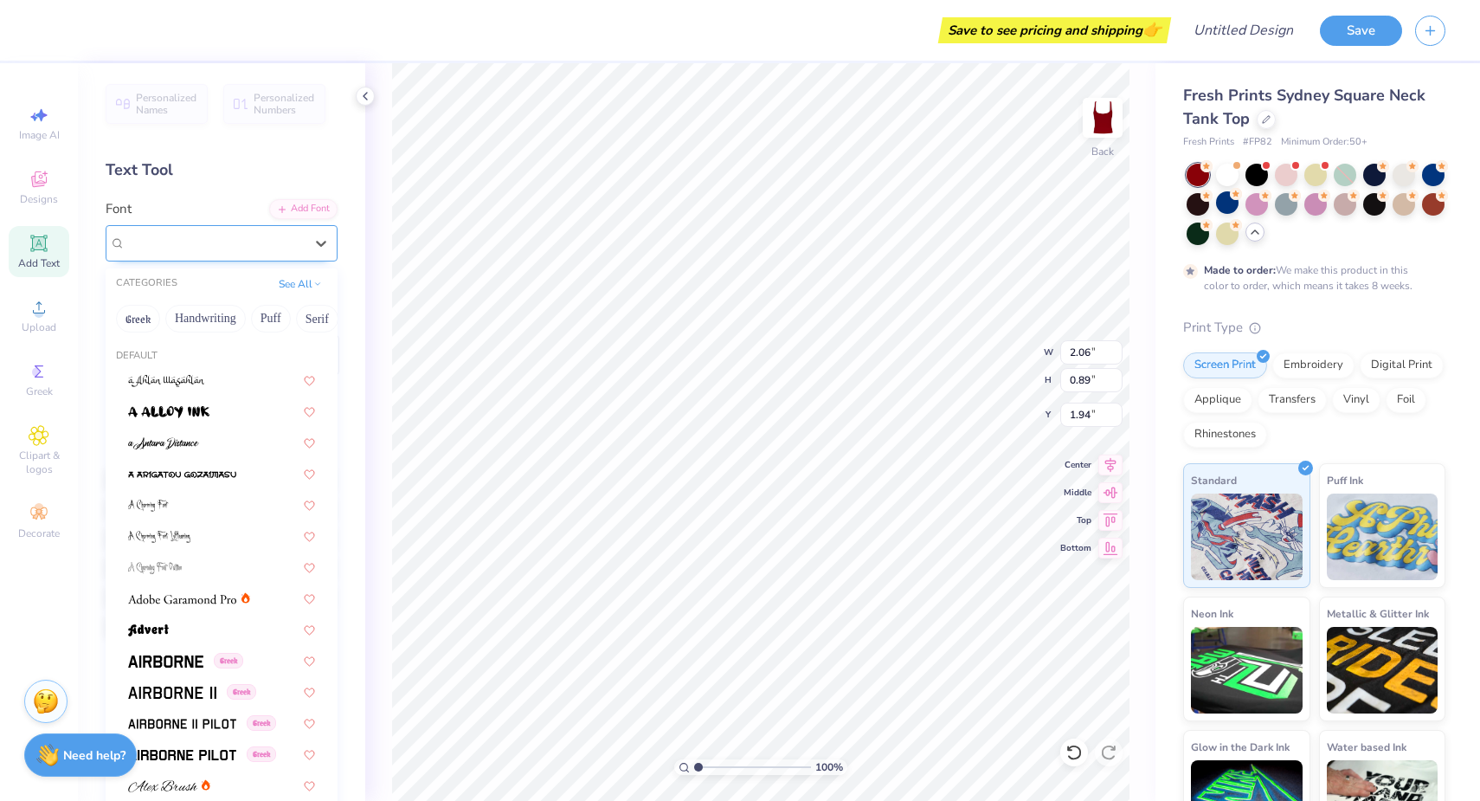
click at [301, 240] on div "BOOTLE" at bounding box center [215, 242] width 182 height 27
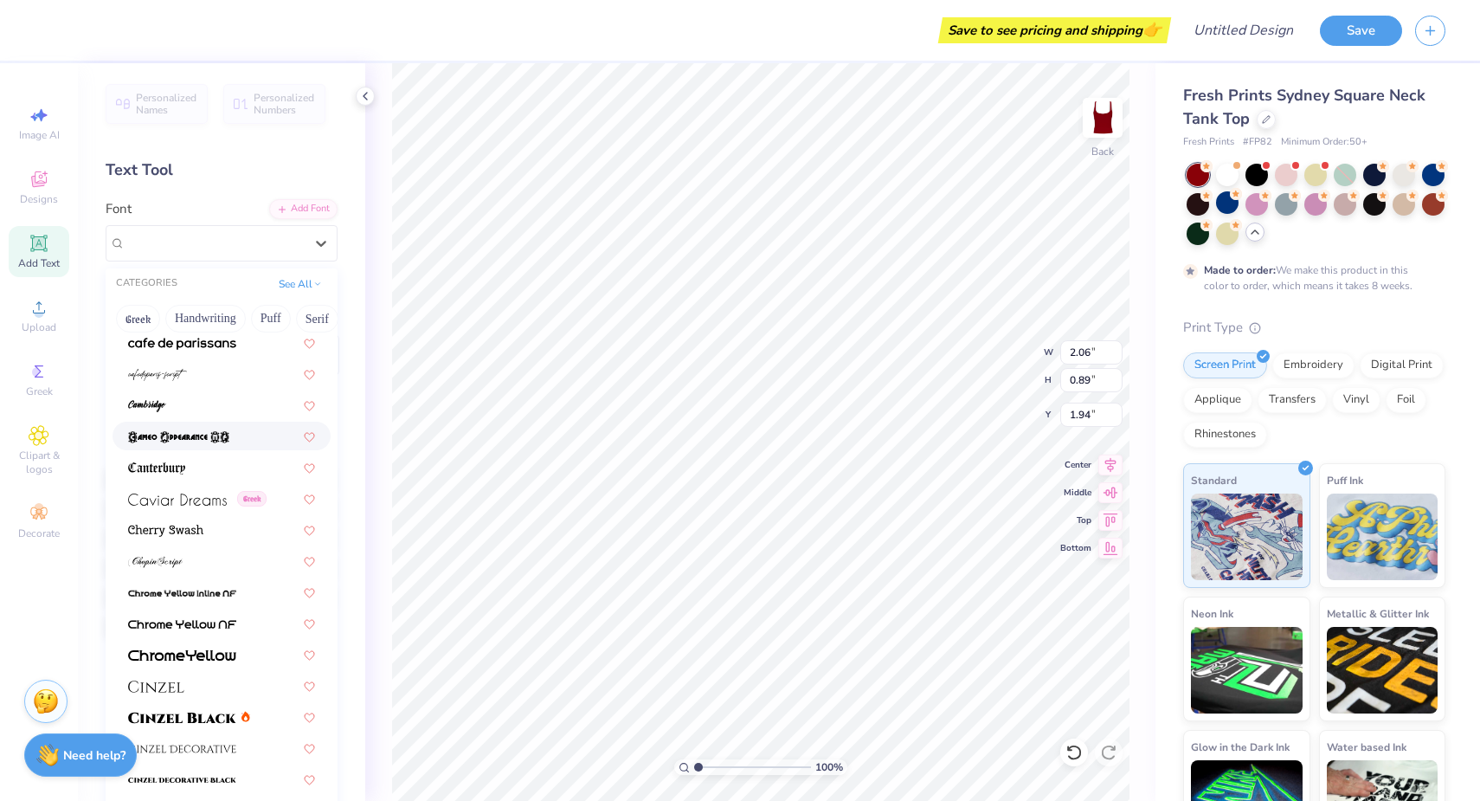
scroll to position [1753, 0]
click at [240, 523] on div at bounding box center [221, 528] width 187 height 18
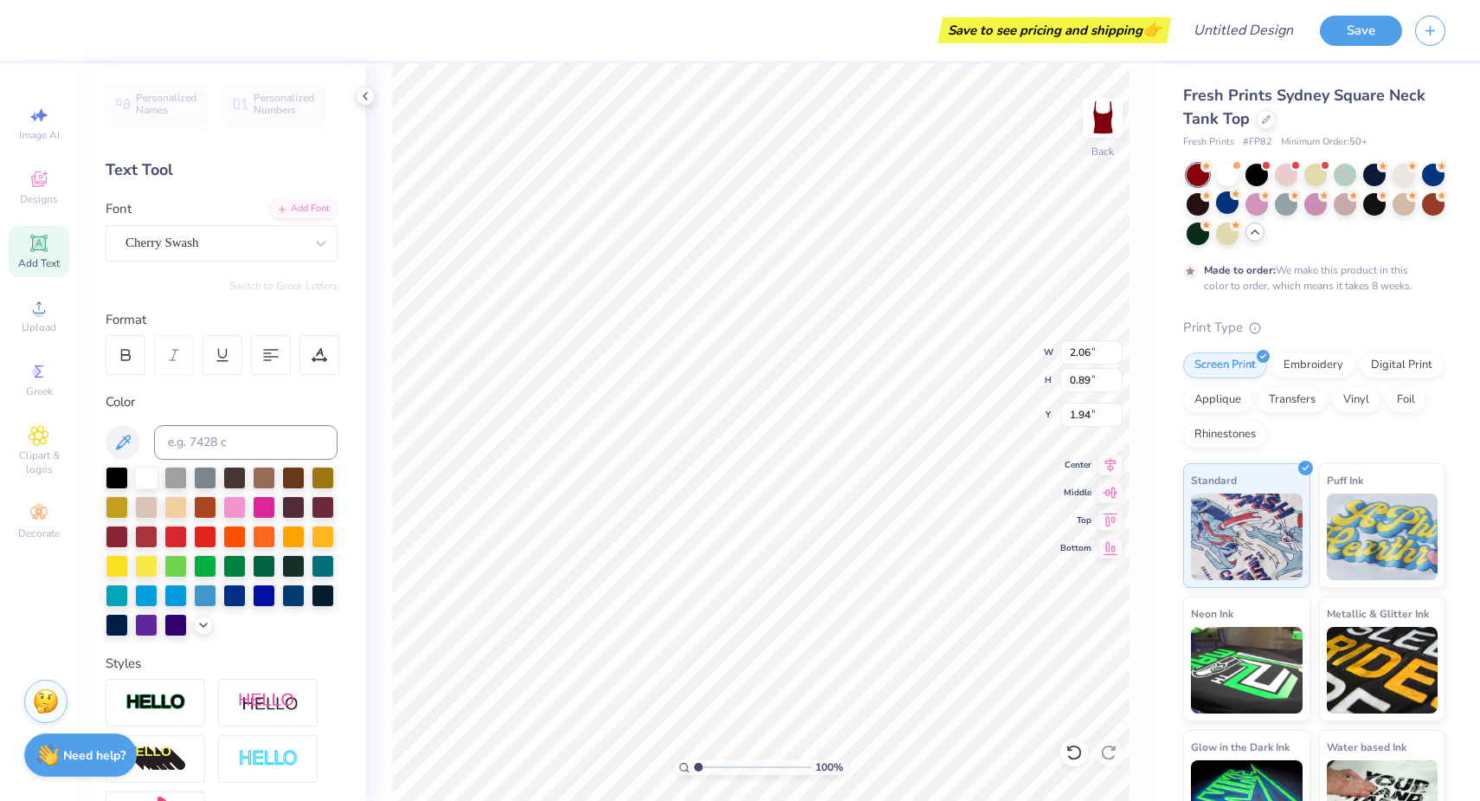
scroll to position [0, 1]
